Goal: Find contact information: Find contact information

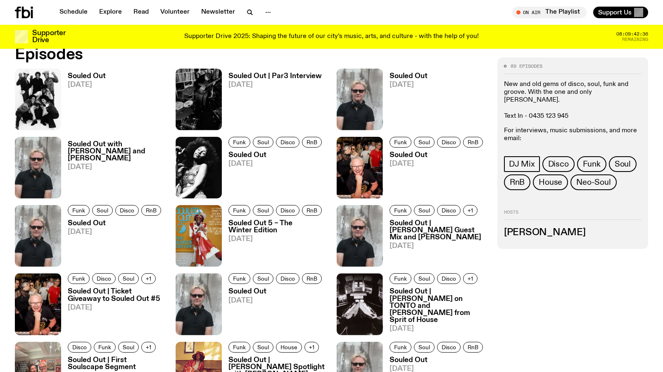
scroll to position [444, 0]
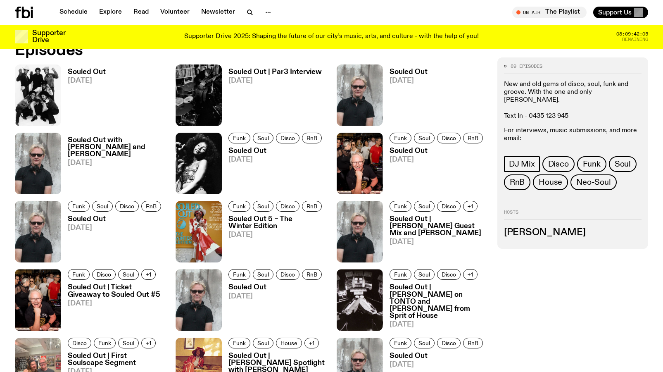
click at [560, 127] on p "For interviews, music submissions, and more email: stephenferris@me.com or izzy…" at bounding box center [573, 147] width 138 height 40
drag, startPoint x: 579, startPoint y: 137, endPoint x: 652, endPoint y: 143, distance: 73.8
copy div "izzypage4@gmail.com DJ Mix Disco Funk Soul RnB House Neo-Soul"
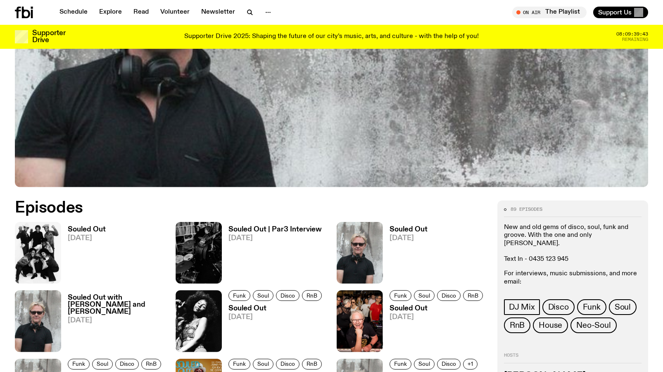
scroll to position [414, 0]
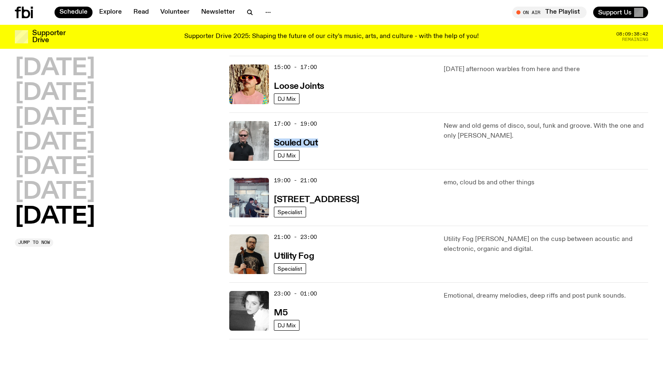
scroll to position [470, 0]
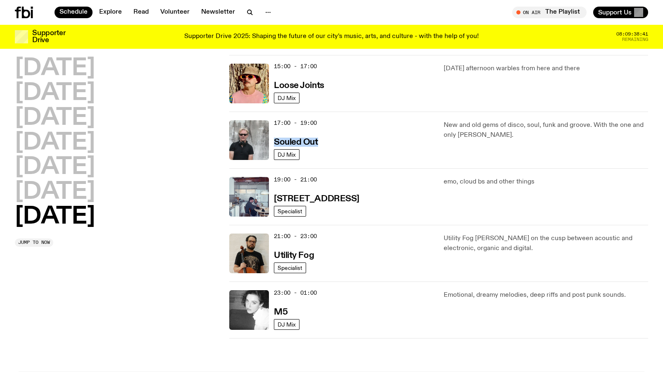
click at [369, 160] on div "17:00 - 19:00 Souled Out DJ Mix New and old gems of disco, soul, funk and groov…" at bounding box center [438, 140] width 419 height 57
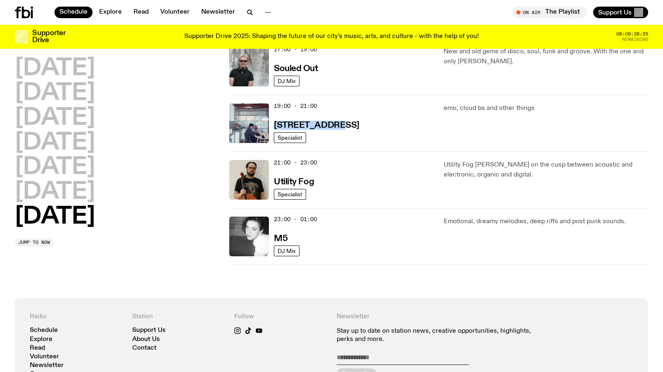
scroll to position [544, 0]
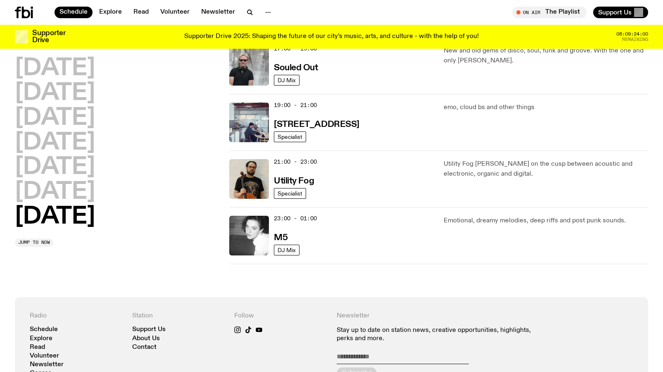
click at [363, 195] on div "21:00 - 23:00 Utility Fog" at bounding box center [354, 179] width 160 height 40
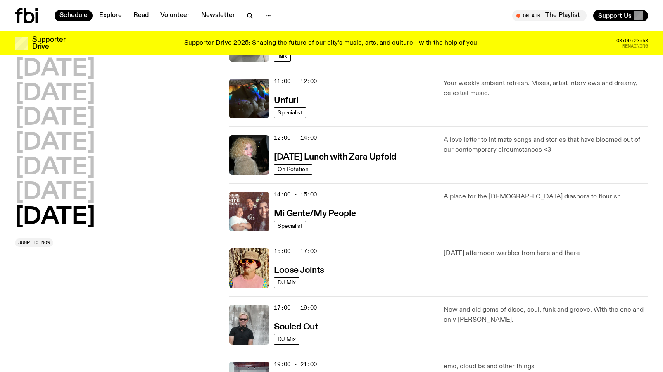
scroll to position [0, 0]
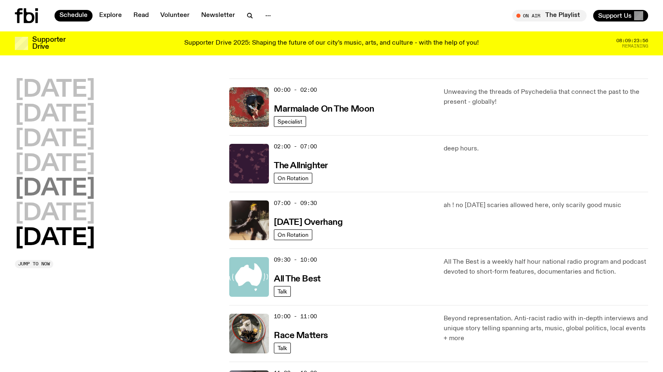
click at [71, 195] on h2 "Friday" at bounding box center [55, 188] width 80 height 23
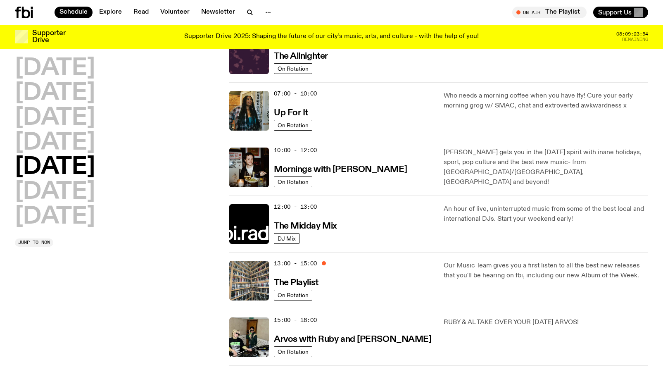
scroll to position [64, 0]
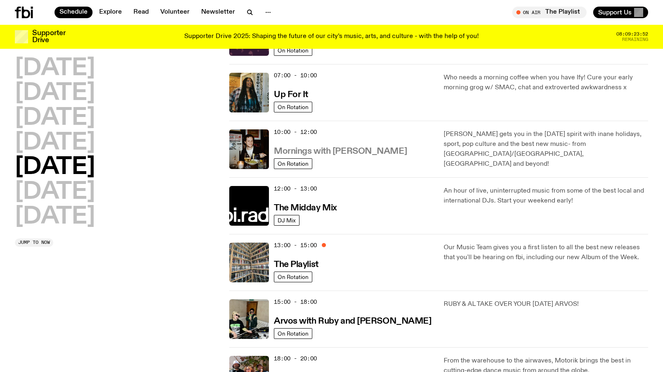
click at [366, 154] on h3 "Mornings with Sam Lane" at bounding box center [340, 151] width 133 height 9
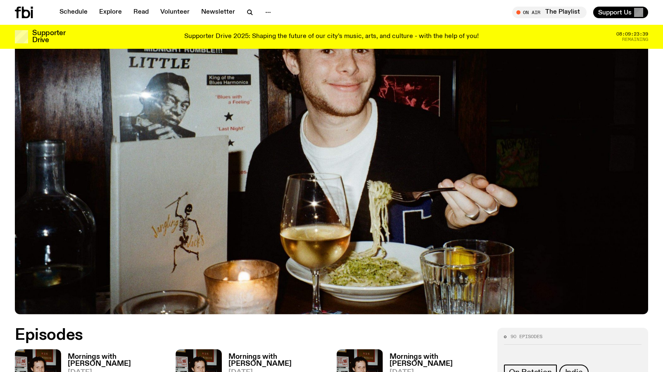
scroll to position [34, 0]
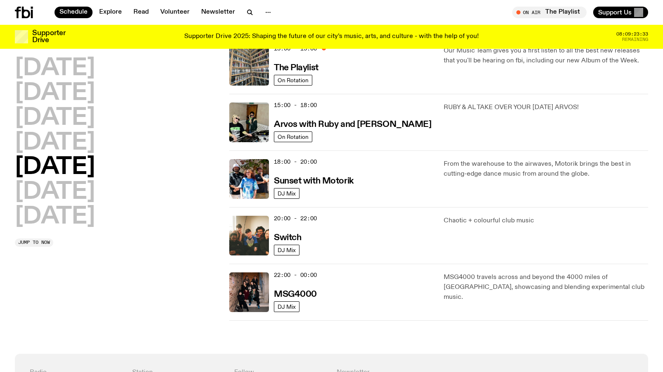
scroll to position [277, 0]
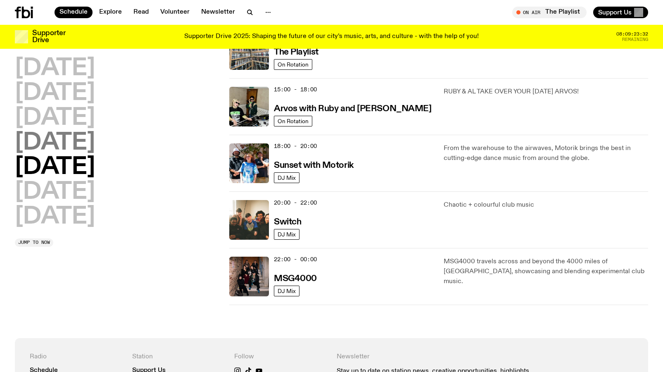
click at [95, 140] on h2 "Thursday" at bounding box center [55, 142] width 80 height 23
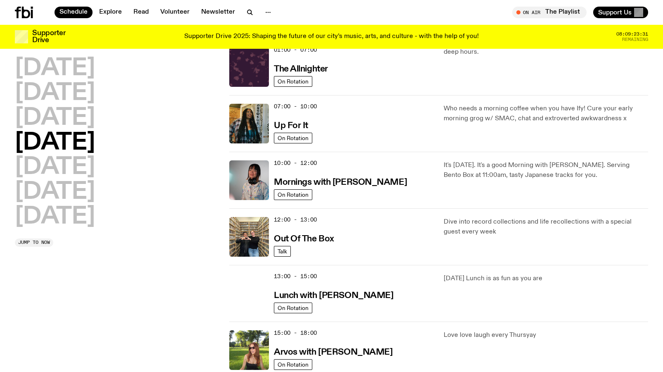
scroll to position [23, 0]
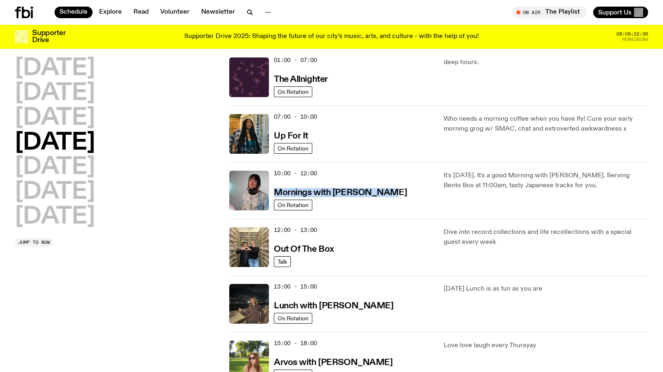
click at [373, 146] on div "07:00 - 10:00 Up For It" at bounding box center [354, 134] width 160 height 40
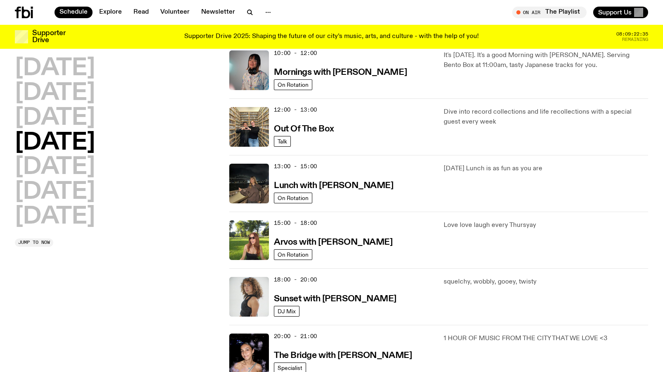
scroll to position [146, 0]
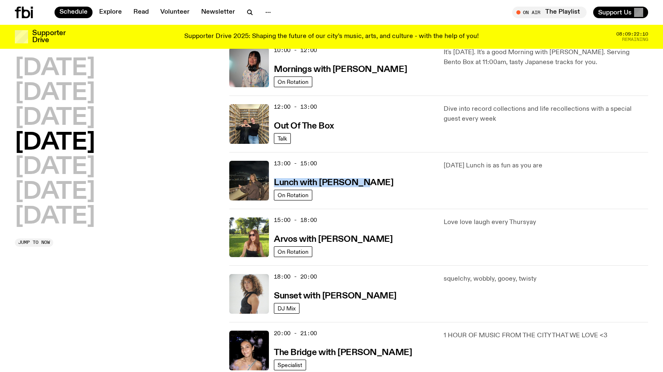
click at [388, 152] on div "13:00 - 15:00 Lunch with Izzy Page On Rotation Thursday Lunch is as fun as you …" at bounding box center [438, 180] width 419 height 57
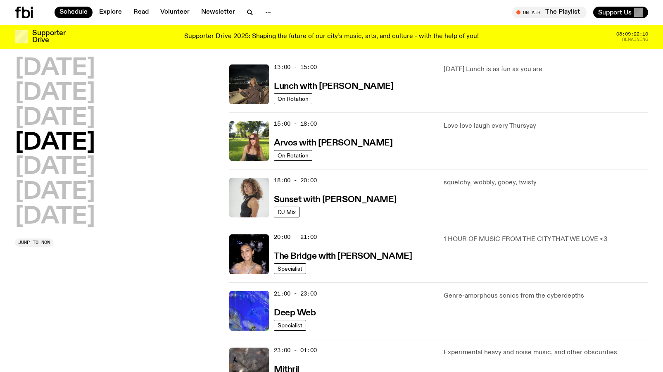
scroll to position [251, 0]
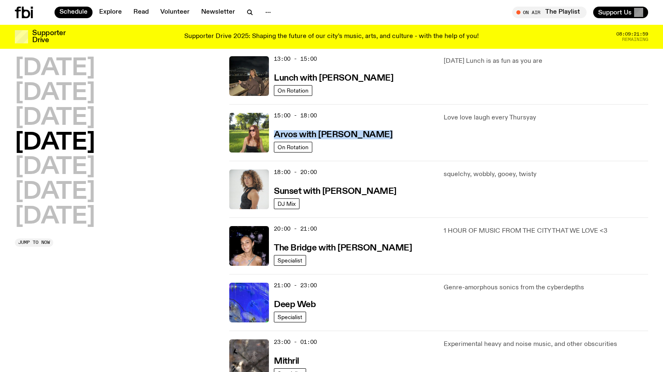
click at [399, 140] on div "15:00 - 18:00 Arvos with Lizzie Bowles" at bounding box center [354, 133] width 160 height 40
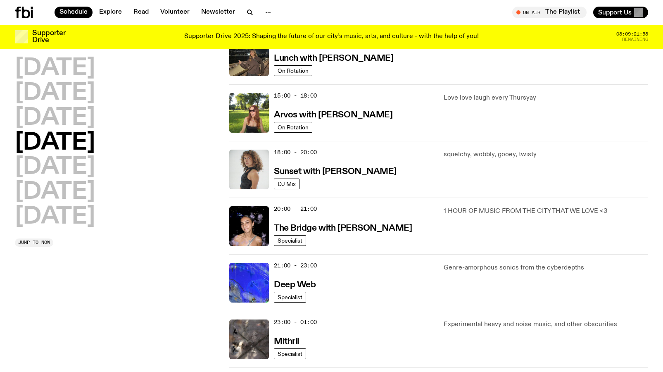
scroll to position [284, 0]
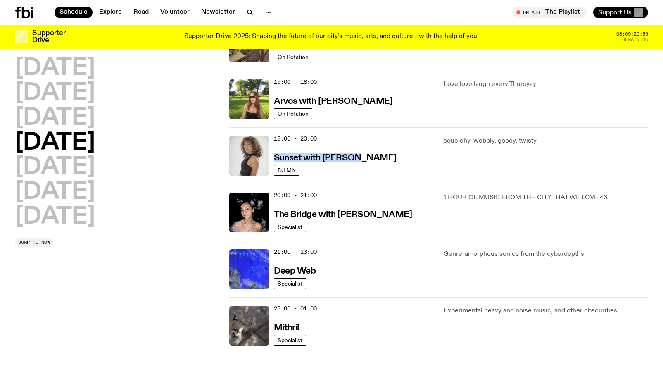
click at [389, 178] on div "18:00 - 20:00 Sunset with Tangela DJ Mix squelchy, wobbly, gooey, twisty" at bounding box center [438, 155] width 419 height 57
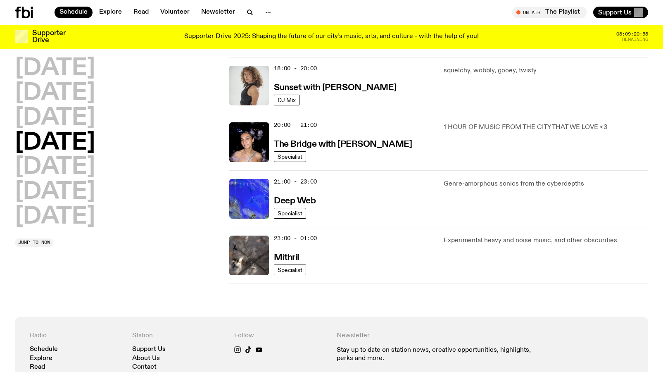
scroll to position [363, 0]
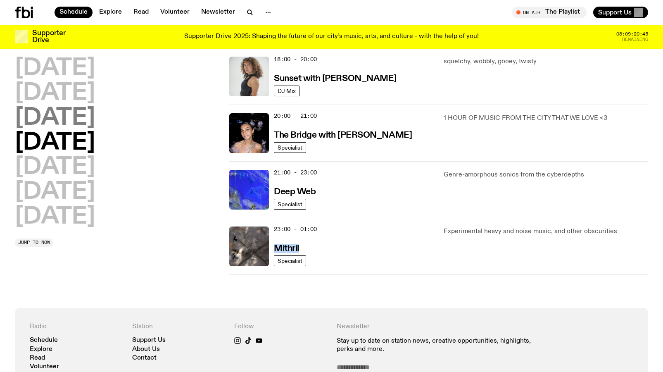
click at [95, 119] on h2 "Wednesday" at bounding box center [55, 118] width 80 height 23
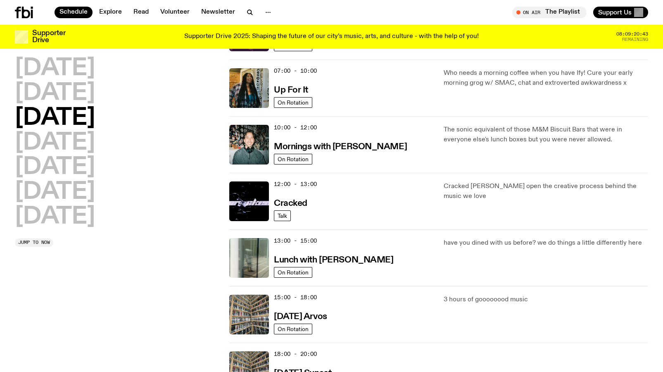
scroll to position [81, 0]
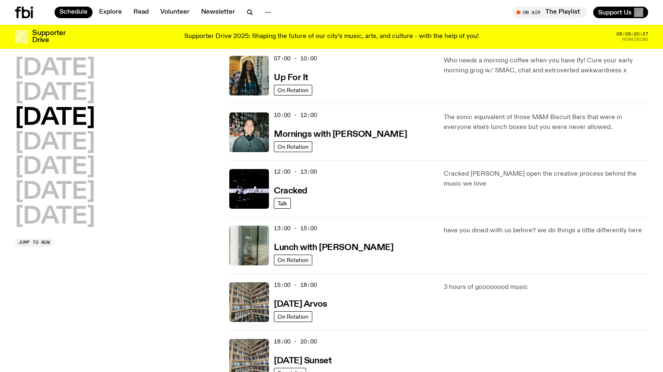
click at [378, 186] on div "12:00 - 13:00 Cracked" at bounding box center [354, 189] width 160 height 40
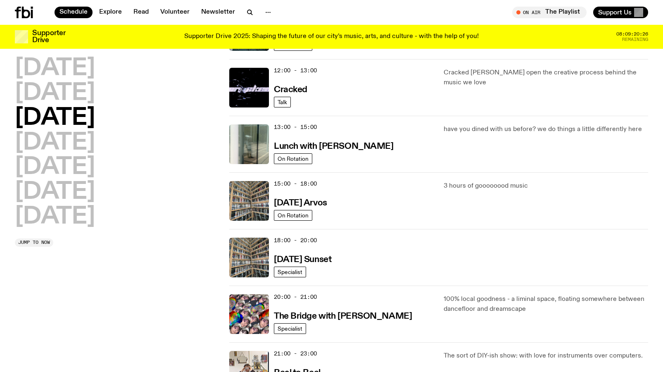
scroll to position [210, 0]
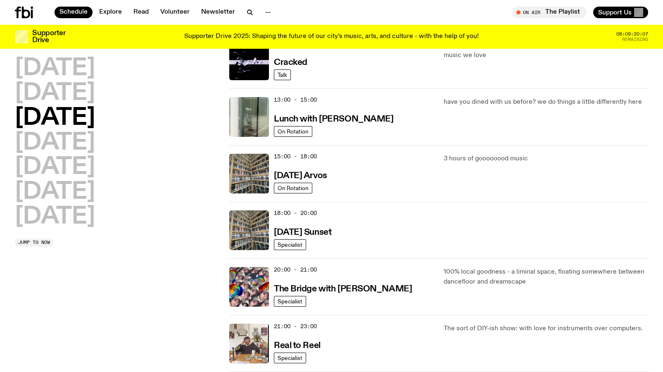
click at [406, 177] on div "15:00 - 18:00 Wednesday Arvos" at bounding box center [354, 174] width 160 height 40
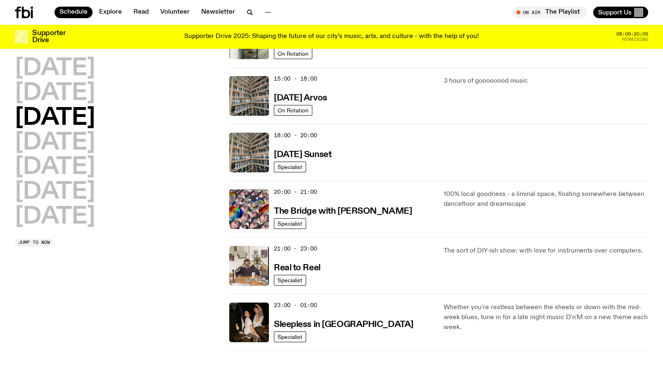
scroll to position [292, 0]
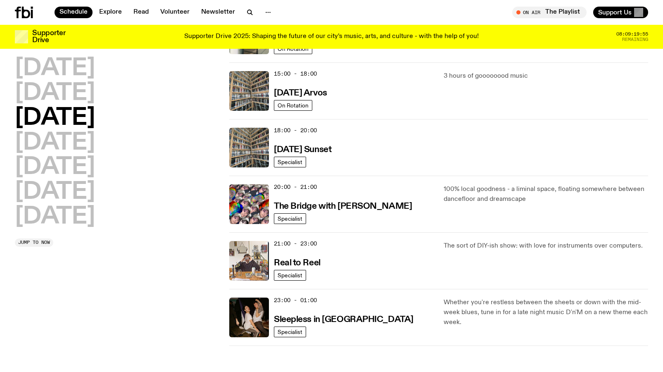
click at [401, 138] on div "18:00 - 20:00 Wednesday Sunset" at bounding box center [354, 148] width 160 height 40
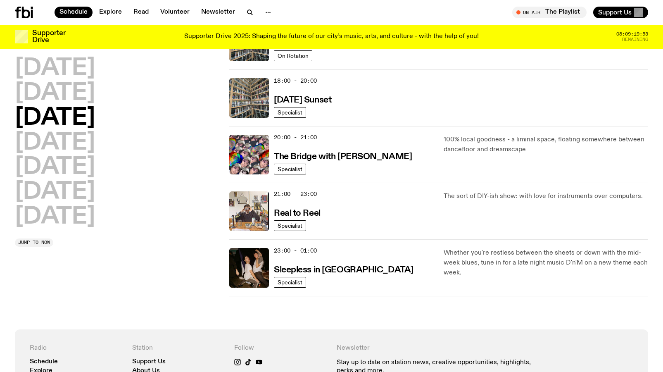
scroll to position [348, 0]
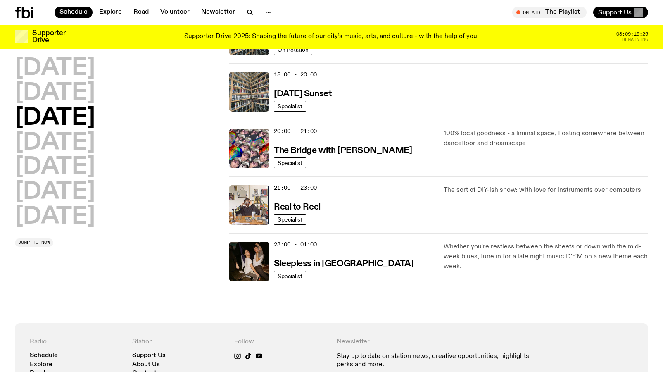
click at [373, 185] on div "21:00 - 23:00 Real to Reel" at bounding box center [354, 205] width 160 height 40
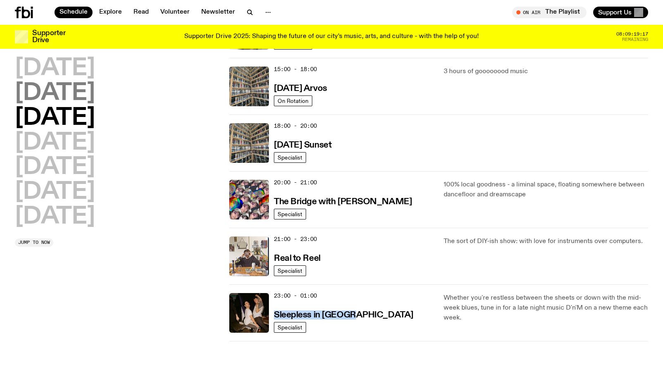
click at [93, 101] on h2 "Tuesday" at bounding box center [55, 93] width 80 height 23
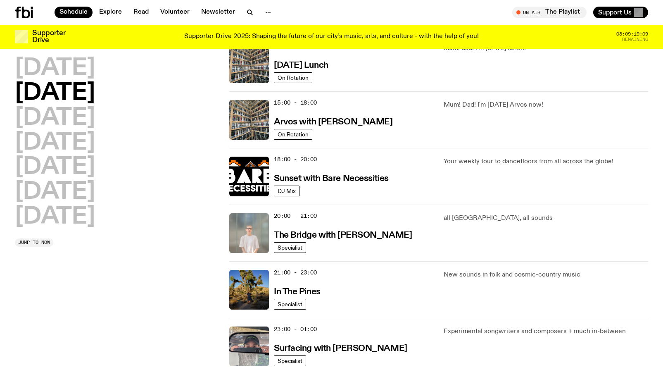
scroll to position [266, 0]
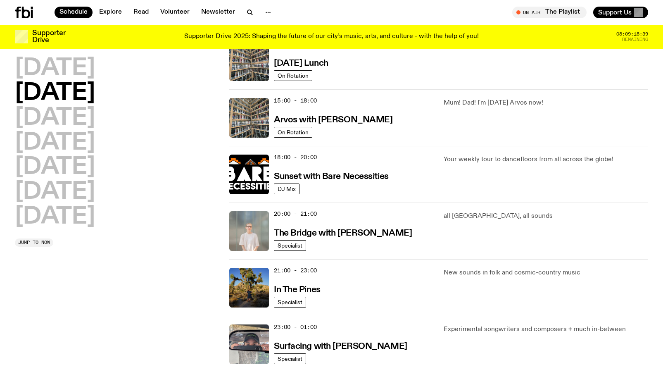
click at [397, 147] on div "18:00 - 20:00 Sunset with Bare Necessities DJ Mix Your weekly tour to dancefloo…" at bounding box center [438, 174] width 419 height 57
click at [401, 152] on div "18:00 - 20:00 Sunset with Bare Necessities DJ Mix Your weekly tour to dancefloo…" at bounding box center [438, 174] width 419 height 57
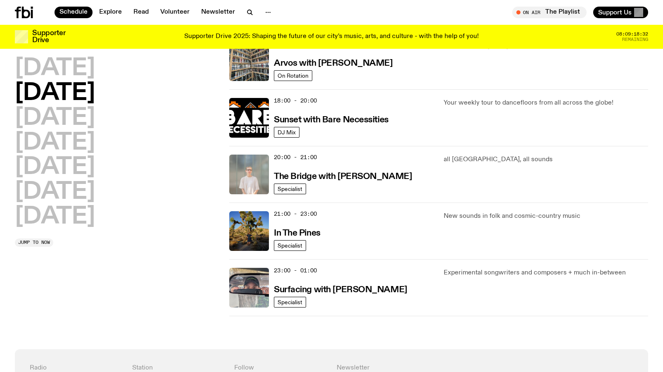
scroll to position [323, 0]
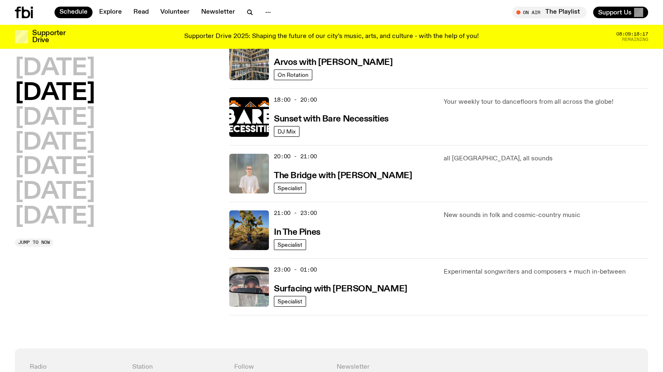
click at [376, 213] on div "21:00 - 23:00 In The Pines" at bounding box center [354, 230] width 160 height 40
click at [423, 188] on div "20:00 - 21:00 The Bridge with Mara Schwerdtfeger" at bounding box center [354, 174] width 160 height 40
click at [82, 77] on h2 "Monday" at bounding box center [55, 68] width 80 height 23
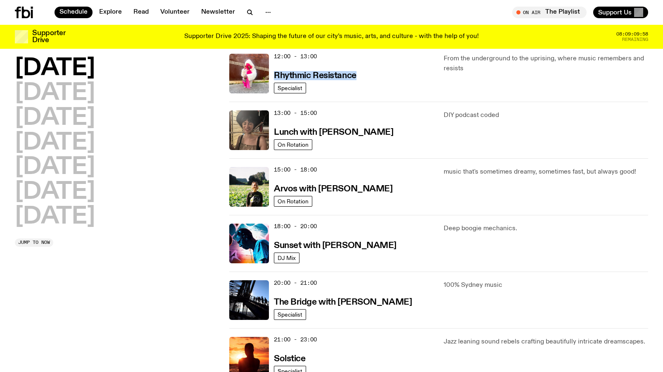
scroll to position [207, 0]
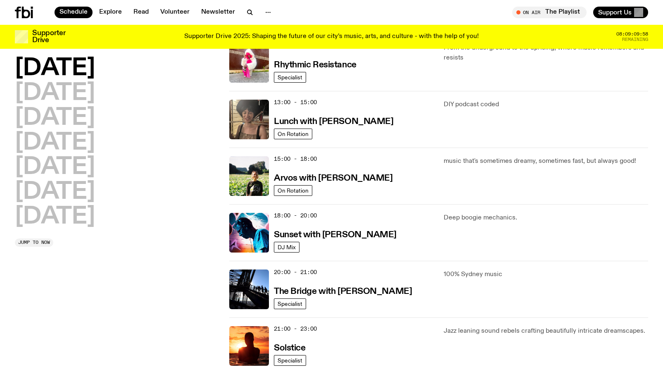
click at [399, 123] on div "13:00 - 15:00 Lunch with Batoul Hodroj" at bounding box center [354, 120] width 160 height 40
click at [420, 142] on div "13:00 - 15:00 Lunch with Batoul Hodroj On Rotation DIY podcast coded" at bounding box center [438, 119] width 419 height 57
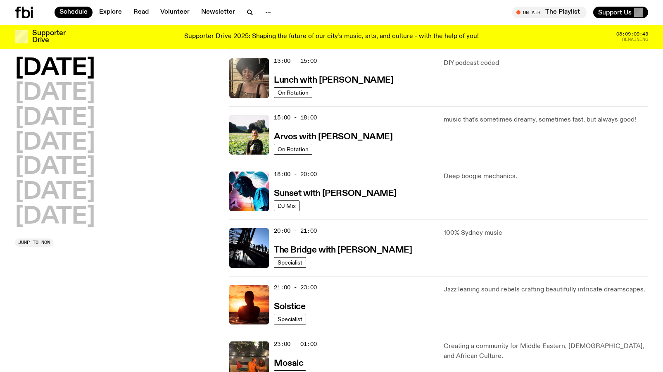
scroll to position [259, 0]
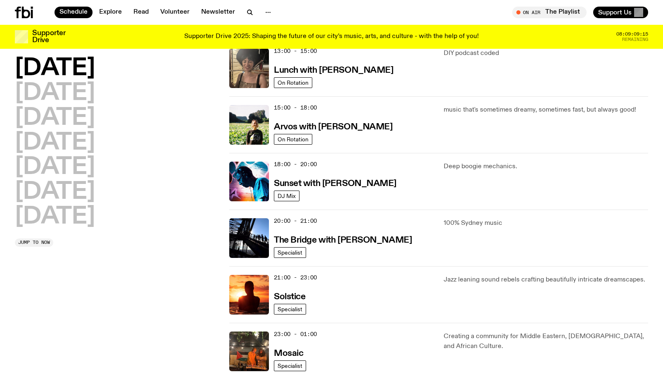
click at [386, 155] on div "18:00 - 20:00 Sunset with Simon Caldwell DJ Mix Deep boogie mechanics." at bounding box center [438, 181] width 419 height 57
click at [328, 190] on div "18:00 - 20:00 Sunset with Simon Caldwell" at bounding box center [354, 181] width 160 height 40
click at [397, 168] on div "18:00 - 20:00 Sunset with Simon Caldwell" at bounding box center [354, 181] width 160 height 40
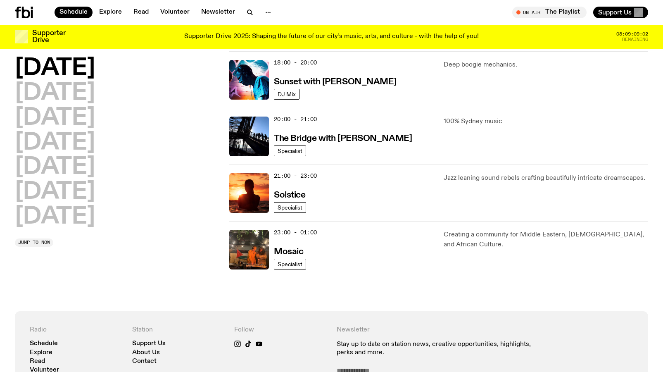
scroll to position [361, 0]
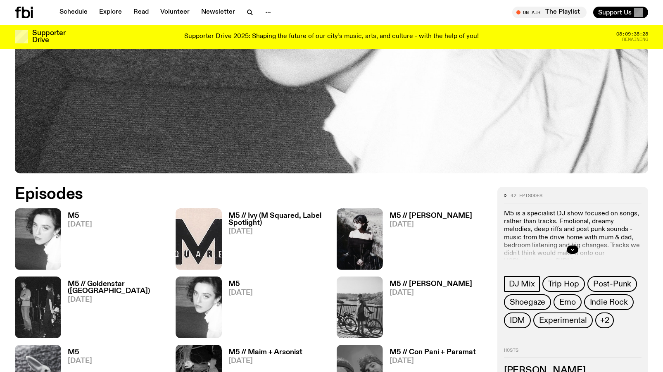
scroll to position [356, 0]
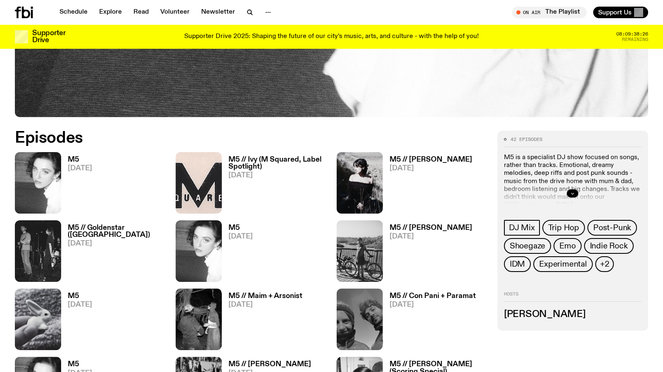
click at [572, 193] on icon "button" at bounding box center [572, 193] width 3 height 1
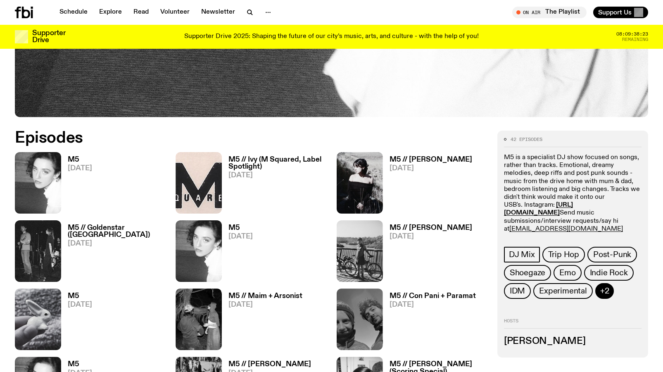
click at [610, 292] on button "+2" at bounding box center [604, 291] width 19 height 16
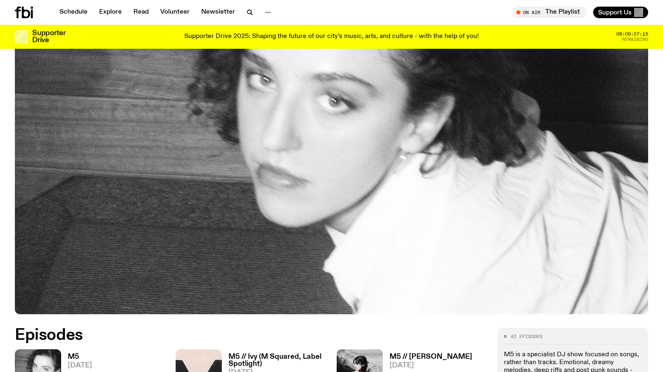
scroll to position [0, 0]
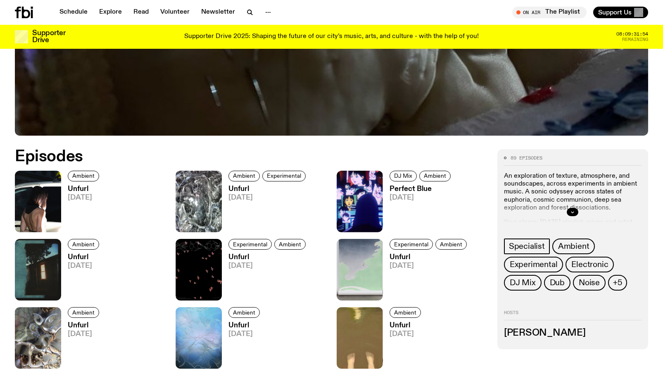
scroll to position [342, 0]
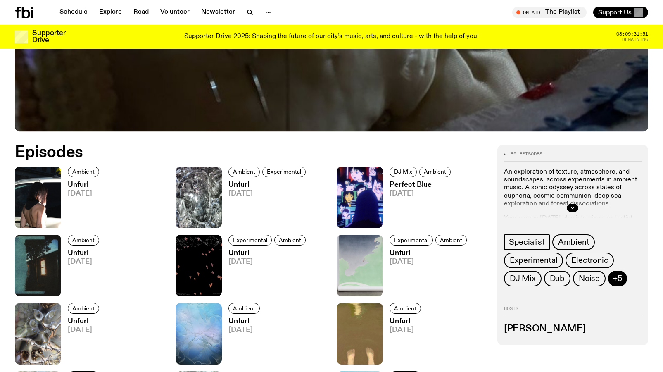
click at [622, 280] on button "+5" at bounding box center [617, 279] width 19 height 16
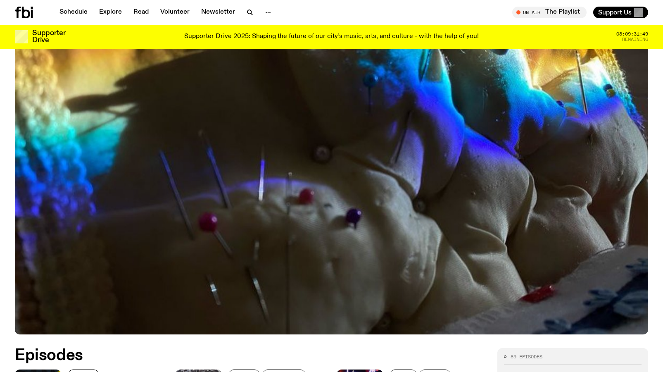
scroll to position [59, 0]
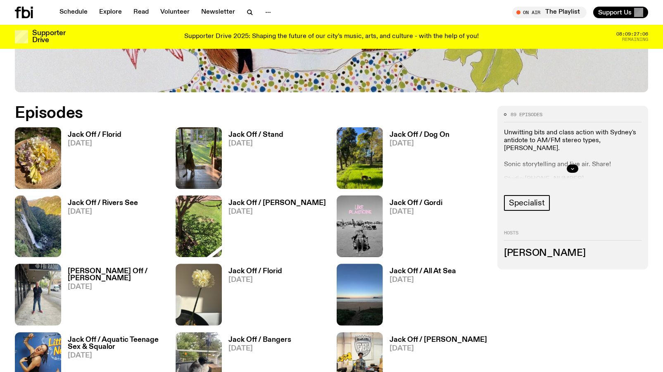
scroll to position [387, 0]
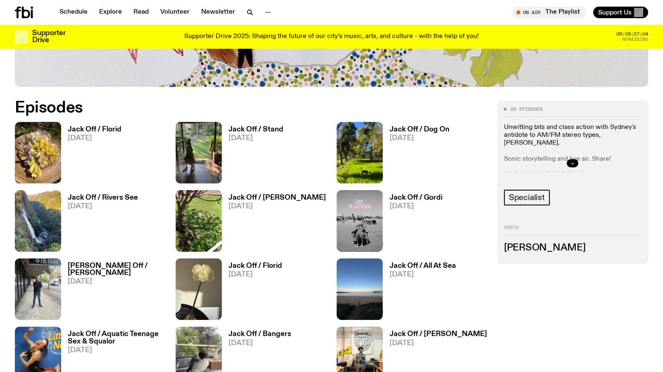
click at [575, 163] on button "button" at bounding box center [573, 163] width 12 height 8
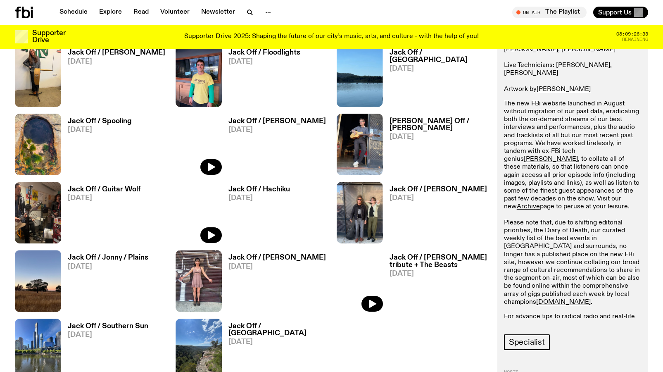
scroll to position [872, 0]
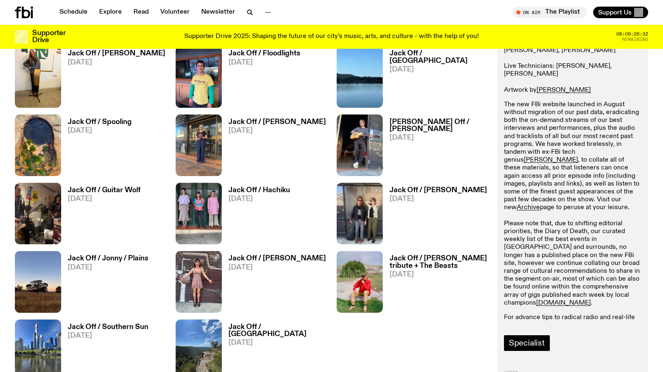
click at [517, 347] on span "Specialist" at bounding box center [527, 342] width 36 height 9
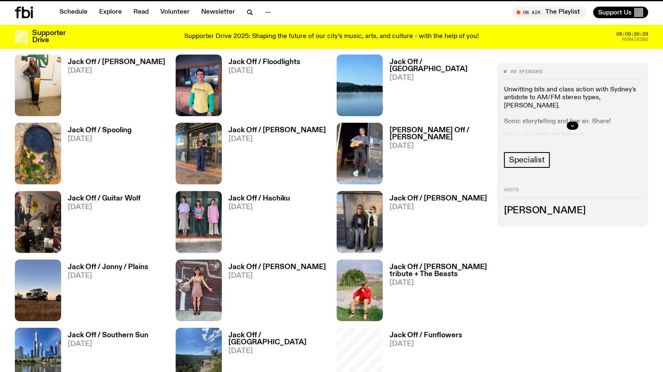
scroll to position [865, 0]
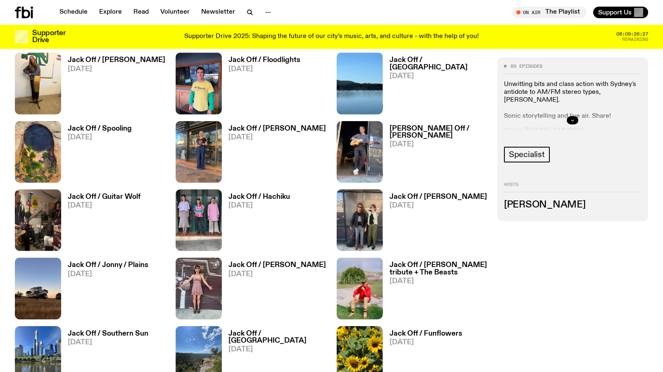
click at [572, 119] on icon "button" at bounding box center [572, 120] width 5 height 5
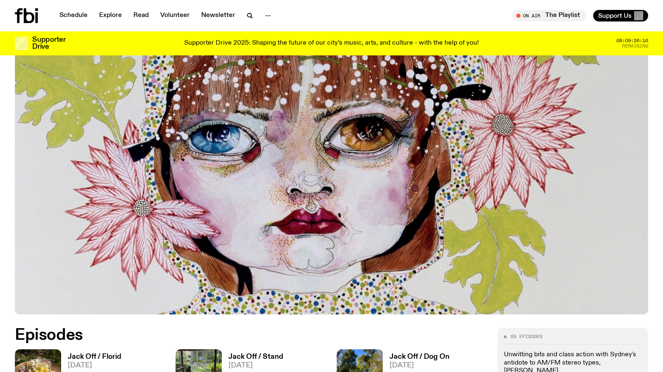
scroll to position [0, 0]
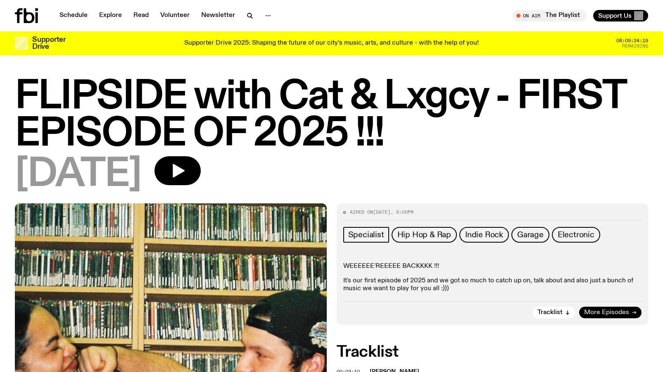
click at [608, 310] on span "More Episodes" at bounding box center [606, 312] width 45 height 6
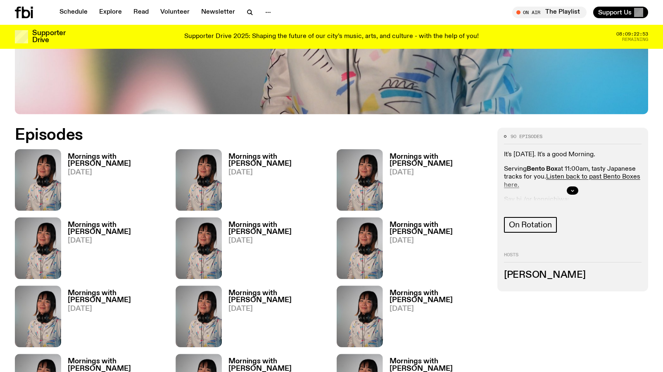
scroll to position [369, 0]
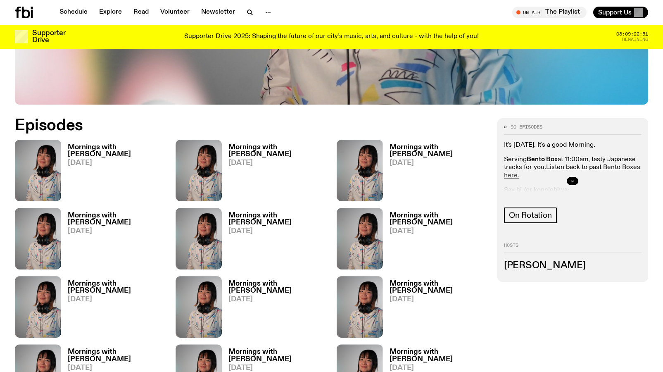
click at [575, 184] on button "button" at bounding box center [573, 181] width 12 height 8
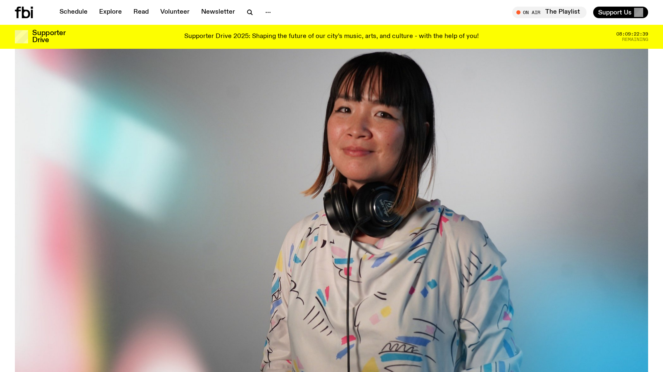
scroll to position [0, 0]
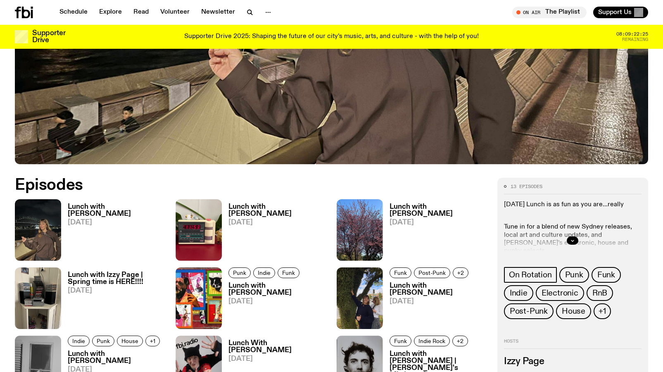
scroll to position [323, 0]
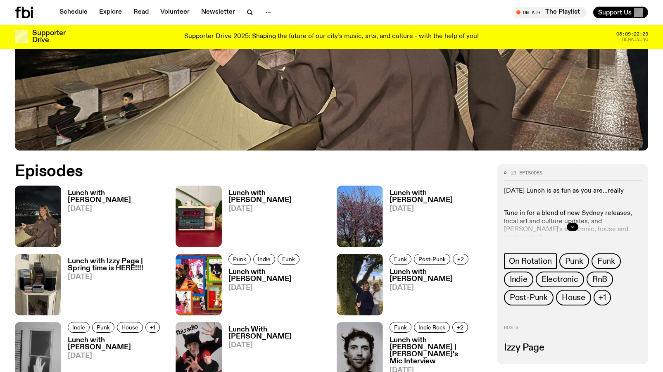
click at [575, 228] on button "button" at bounding box center [573, 227] width 12 height 8
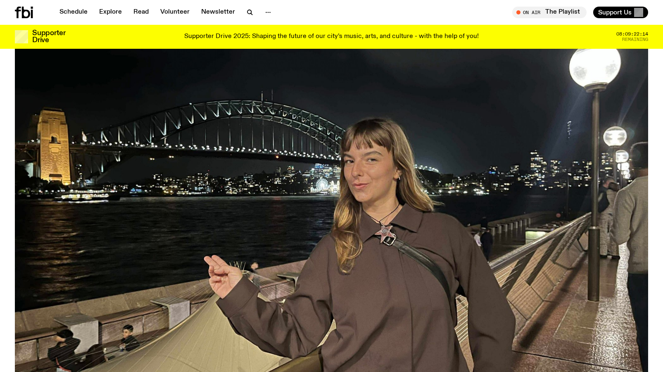
scroll to position [0, 0]
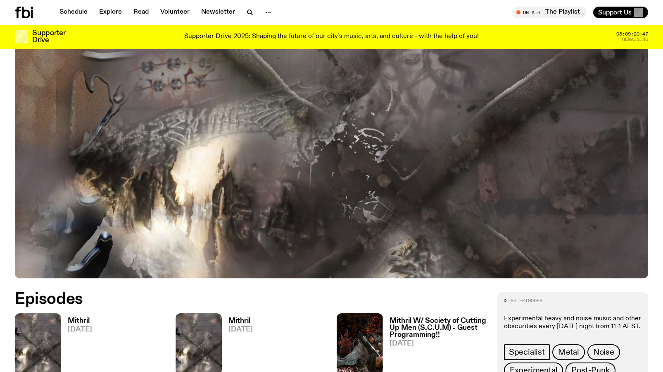
scroll to position [149, 0]
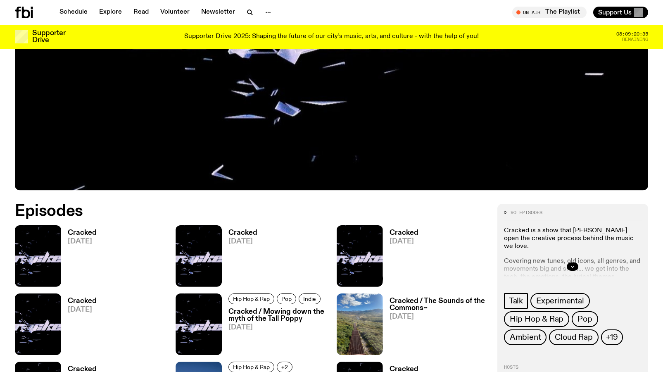
scroll to position [292, 0]
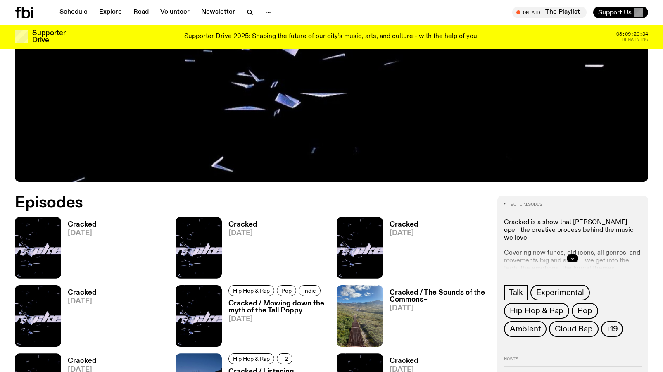
click at [569, 252] on div at bounding box center [573, 258] width 138 height 26
click at [572, 259] on icon "button" at bounding box center [572, 258] width 3 height 1
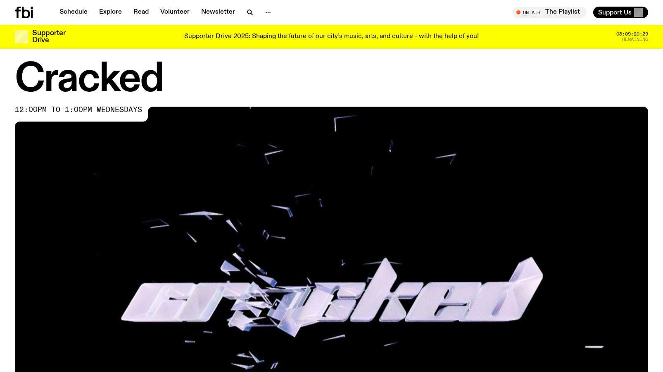
scroll to position [0, 0]
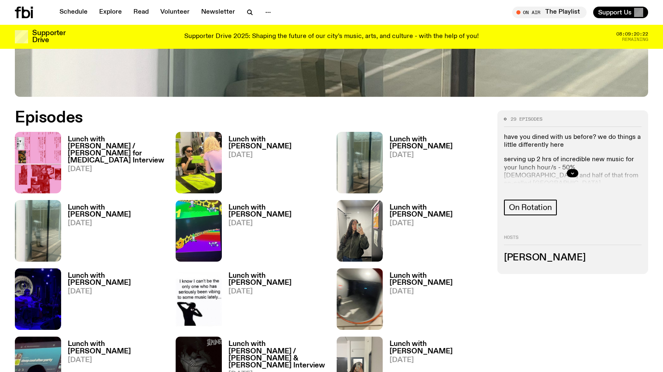
scroll to position [383, 0]
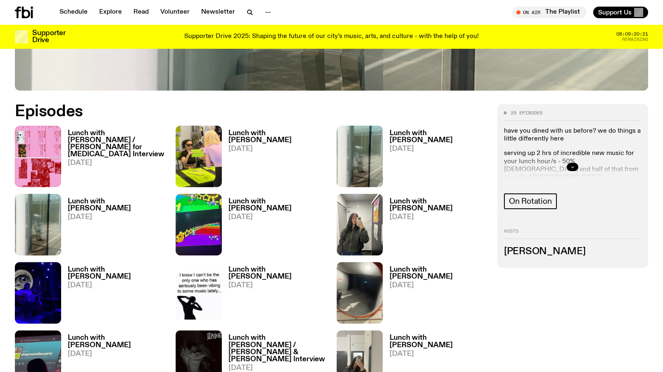
click at [572, 167] on icon "button" at bounding box center [572, 166] width 3 height 1
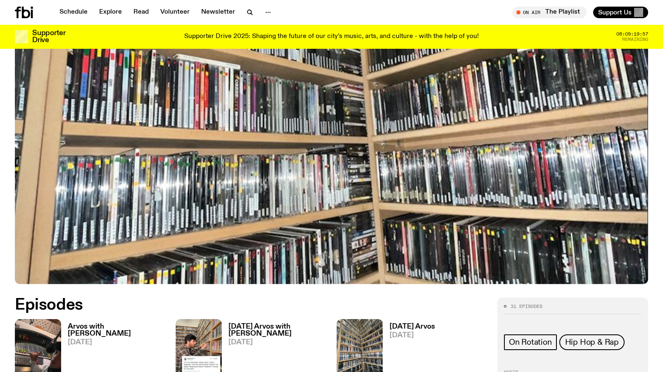
scroll to position [9, 0]
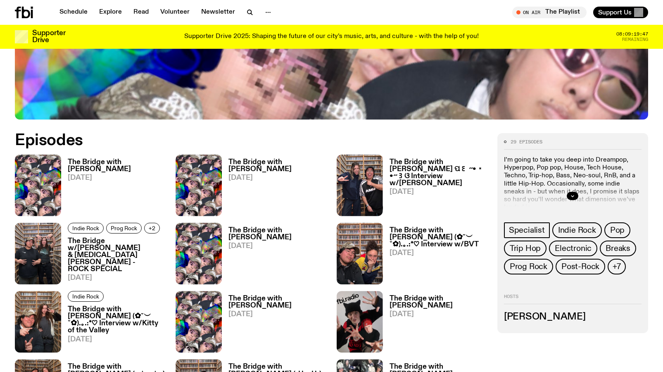
scroll to position [356, 0]
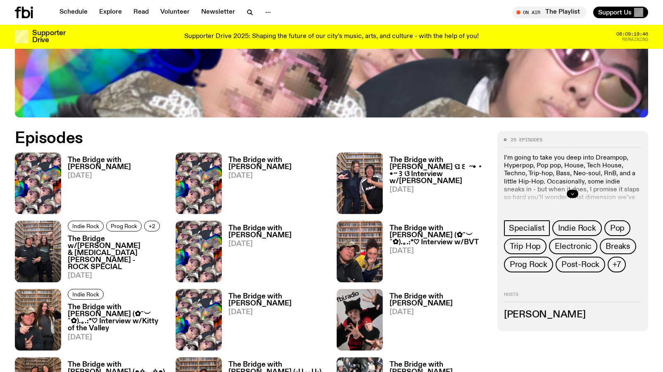
click at [573, 193] on icon "button" at bounding box center [572, 193] width 5 height 5
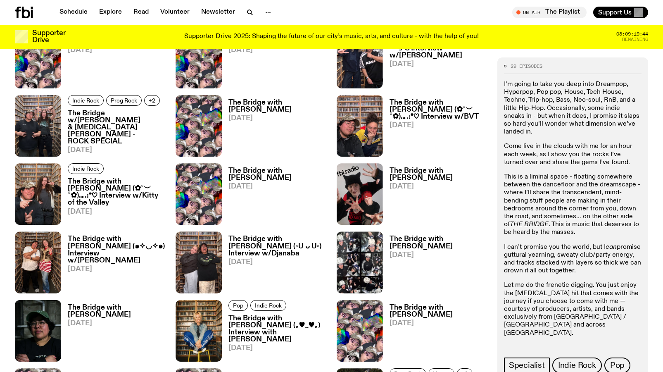
scroll to position [489, 0]
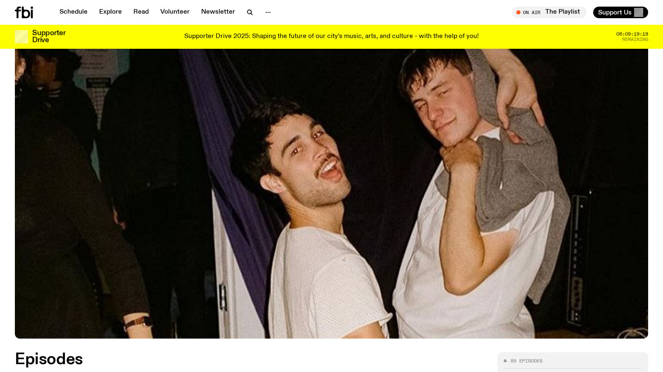
scroll to position [29, 0]
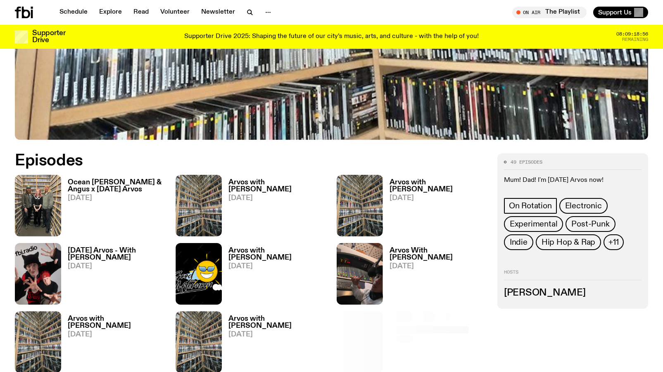
scroll to position [336, 0]
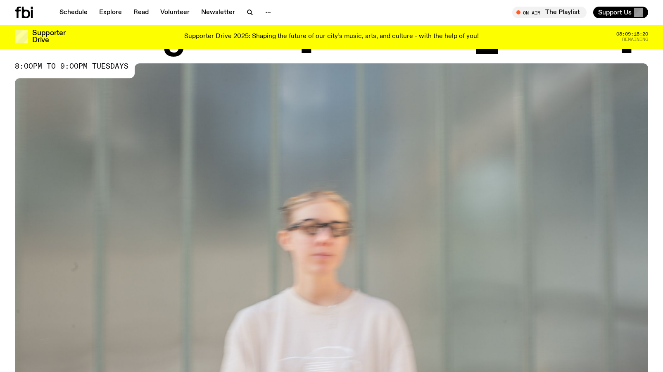
scroll to position [27, 0]
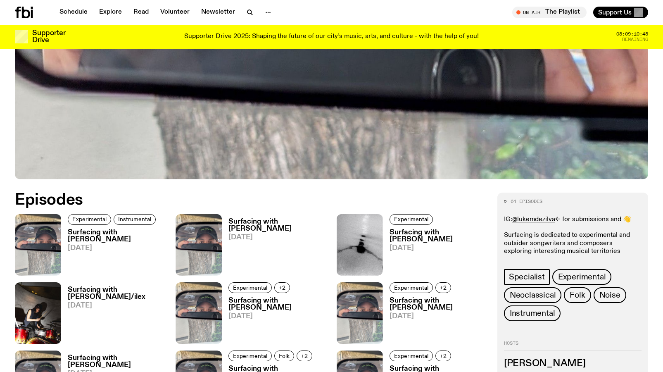
scroll to position [296, 0]
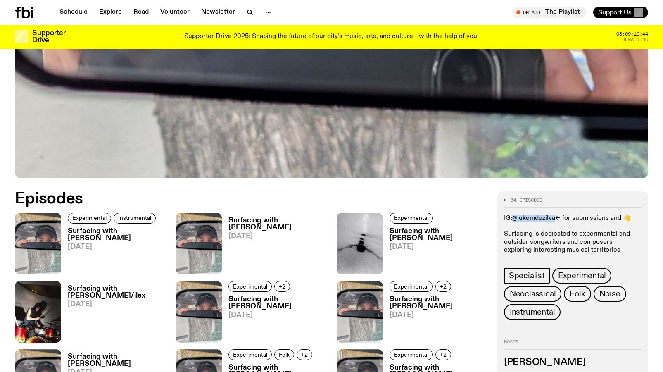
drag, startPoint x: 513, startPoint y: 217, endPoint x: 556, endPoint y: 217, distance: 43.4
click at [556, 217] on p "IG: @lukemdezilva <- for submissions and 👋 Surfacing is dedicated to experiment…" at bounding box center [573, 234] width 138 height 40
copy link "@lukemdezilva"
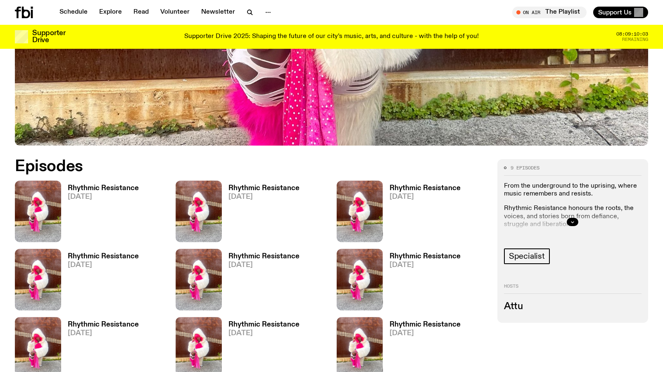
scroll to position [355, 0]
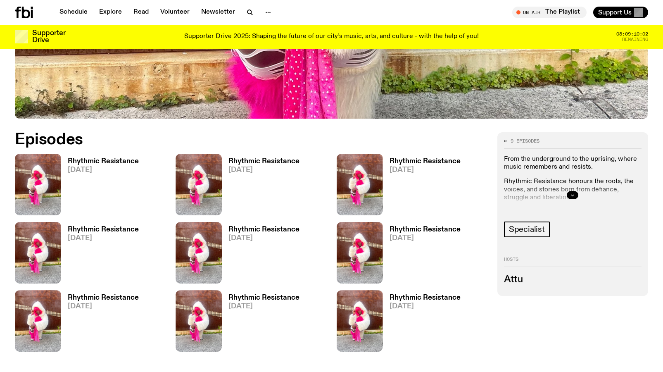
click at [574, 193] on icon "button" at bounding box center [572, 194] width 5 height 5
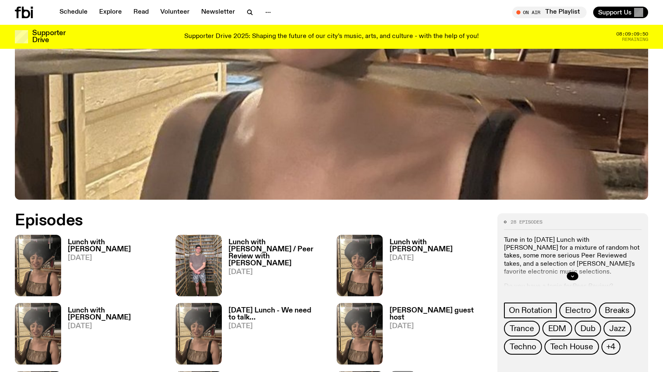
scroll to position [287, 0]
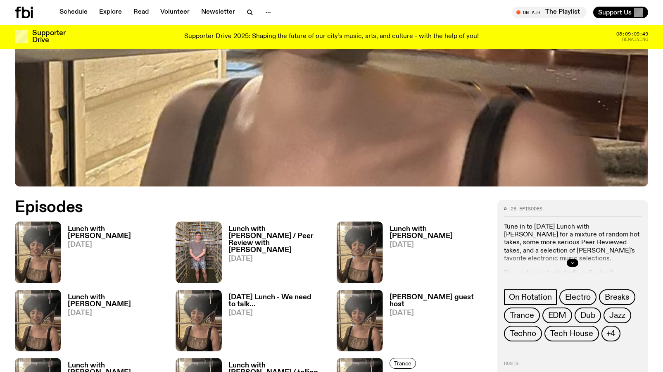
click at [575, 265] on button "button" at bounding box center [573, 263] width 12 height 8
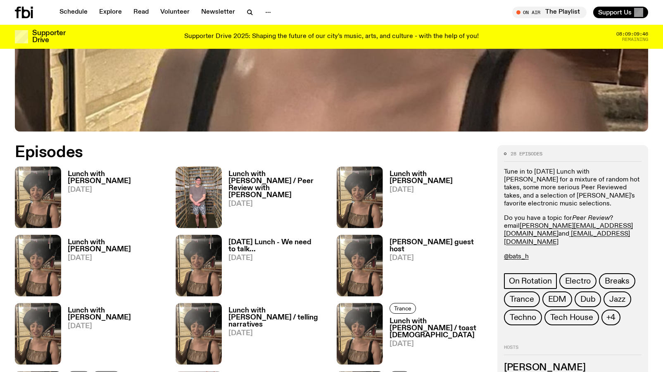
scroll to position [0, 0]
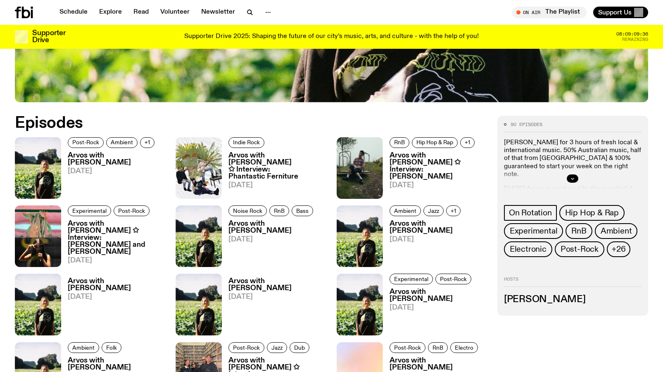
scroll to position [371, 0]
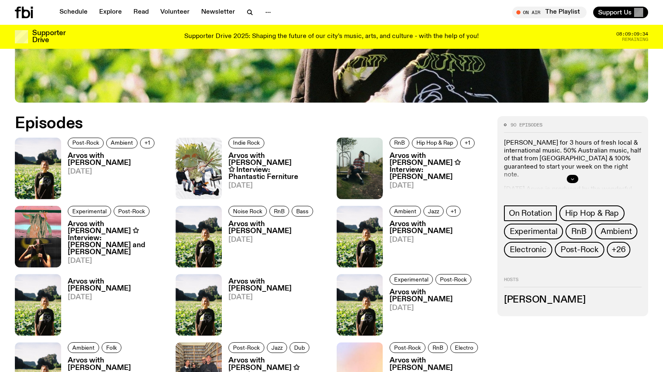
click at [572, 177] on icon "button" at bounding box center [572, 178] width 5 height 5
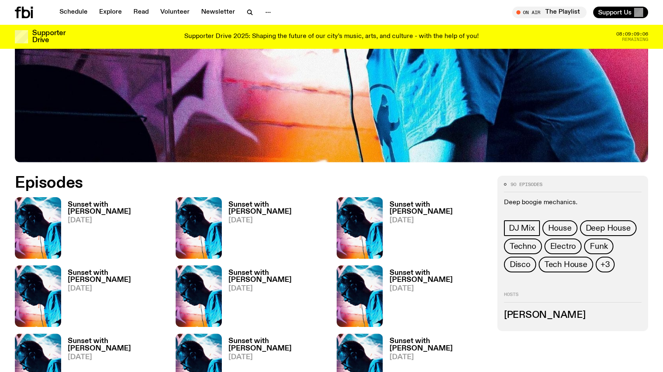
scroll to position [321, 0]
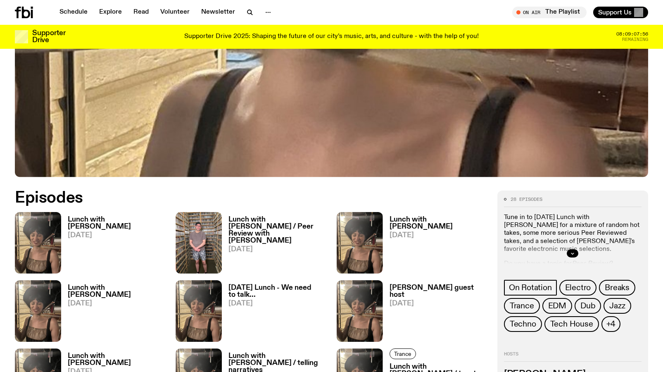
scroll to position [314, 0]
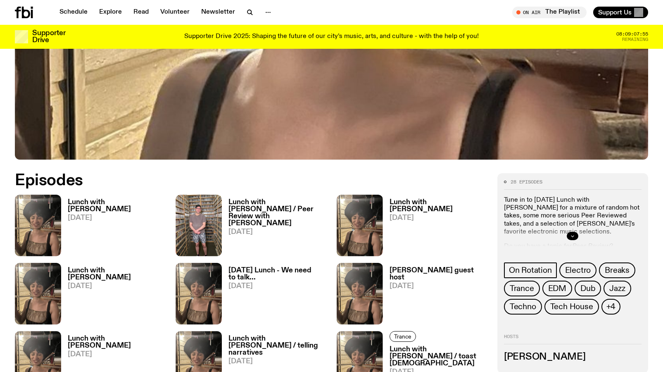
click at [574, 238] on button "button" at bounding box center [573, 236] width 12 height 8
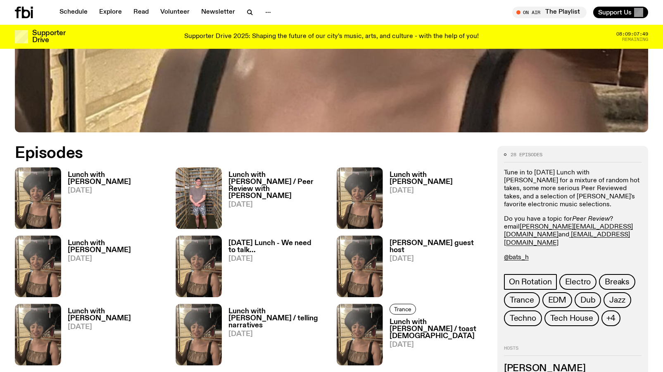
scroll to position [354, 0]
